Goal: Information Seeking & Learning: Learn about a topic

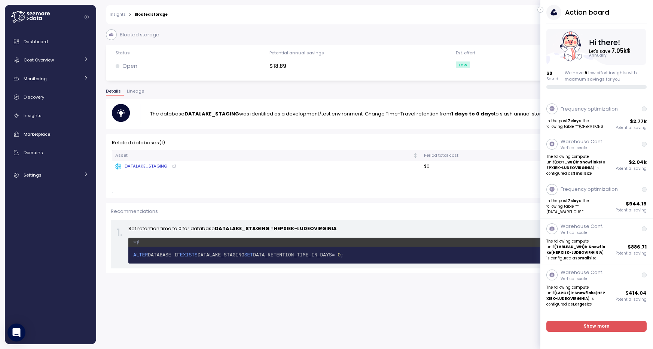
click at [540, 11] on icon "button" at bounding box center [540, 9] width 3 height 9
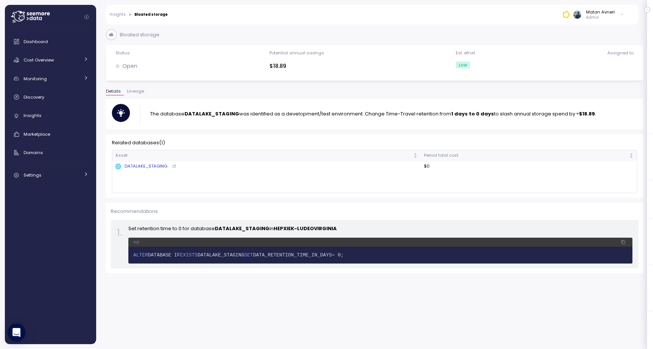
click at [134, 166] on div "DATALAKE_STAGING" at bounding box center [141, 166] width 52 height 7
click at [495, 117] on p "The database DATALAKE_STAGING was identified as a development/test environment.…" at bounding box center [373, 113] width 446 height 7
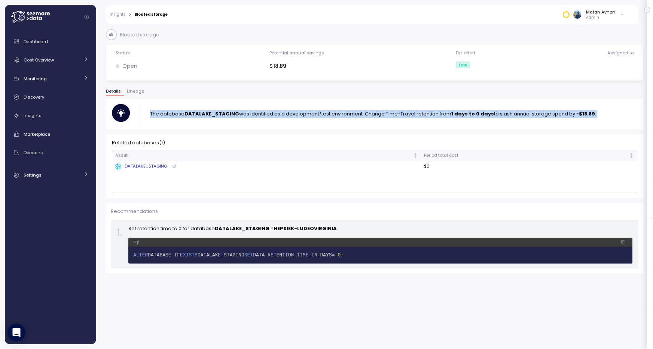
click at [495, 117] on p "The database DATALAKE_STAGING was identified as a development/test environment.…" at bounding box center [373, 113] width 446 height 7
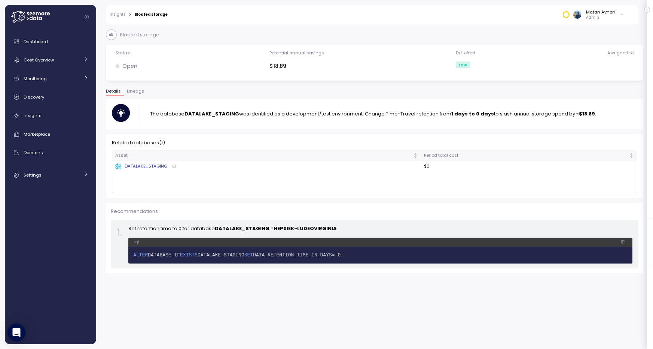
click at [513, 95] on div "Details Lineage" at bounding box center [375, 94] width 538 height 10
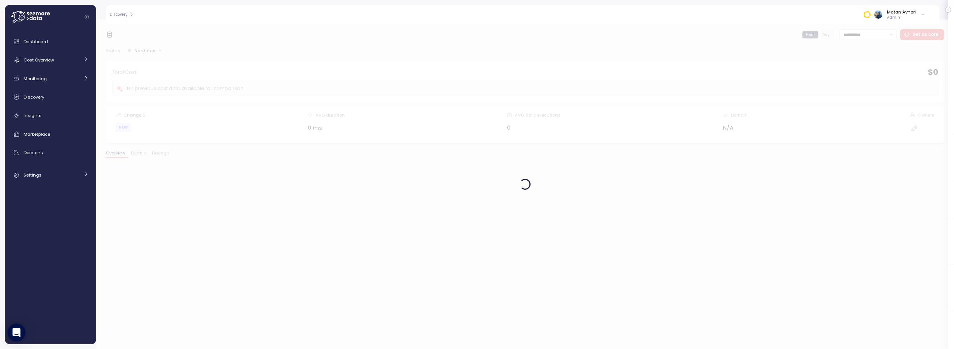
click at [319, 46] on div at bounding box center [525, 183] width 858 height 329
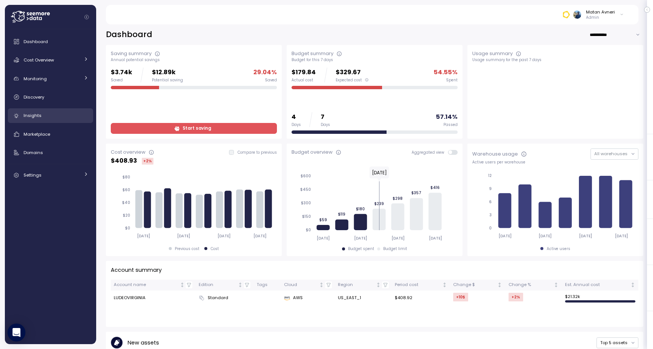
click at [38, 115] on span "Insights" at bounding box center [33, 115] width 18 height 6
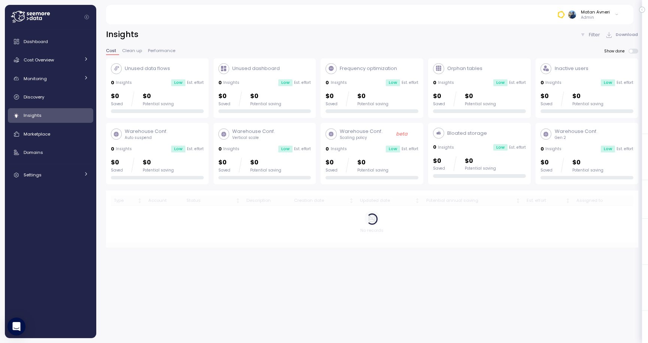
click at [468, 164] on p "$0" at bounding box center [480, 161] width 31 height 10
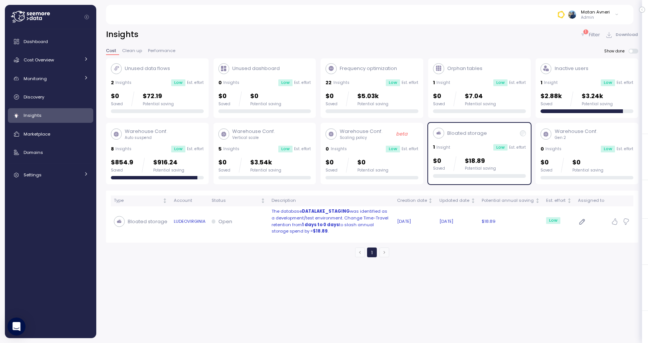
click at [170, 225] on td "LUDEOVIRGINIA" at bounding box center [189, 221] width 38 height 31
